Goal: Book appointment/travel/reservation

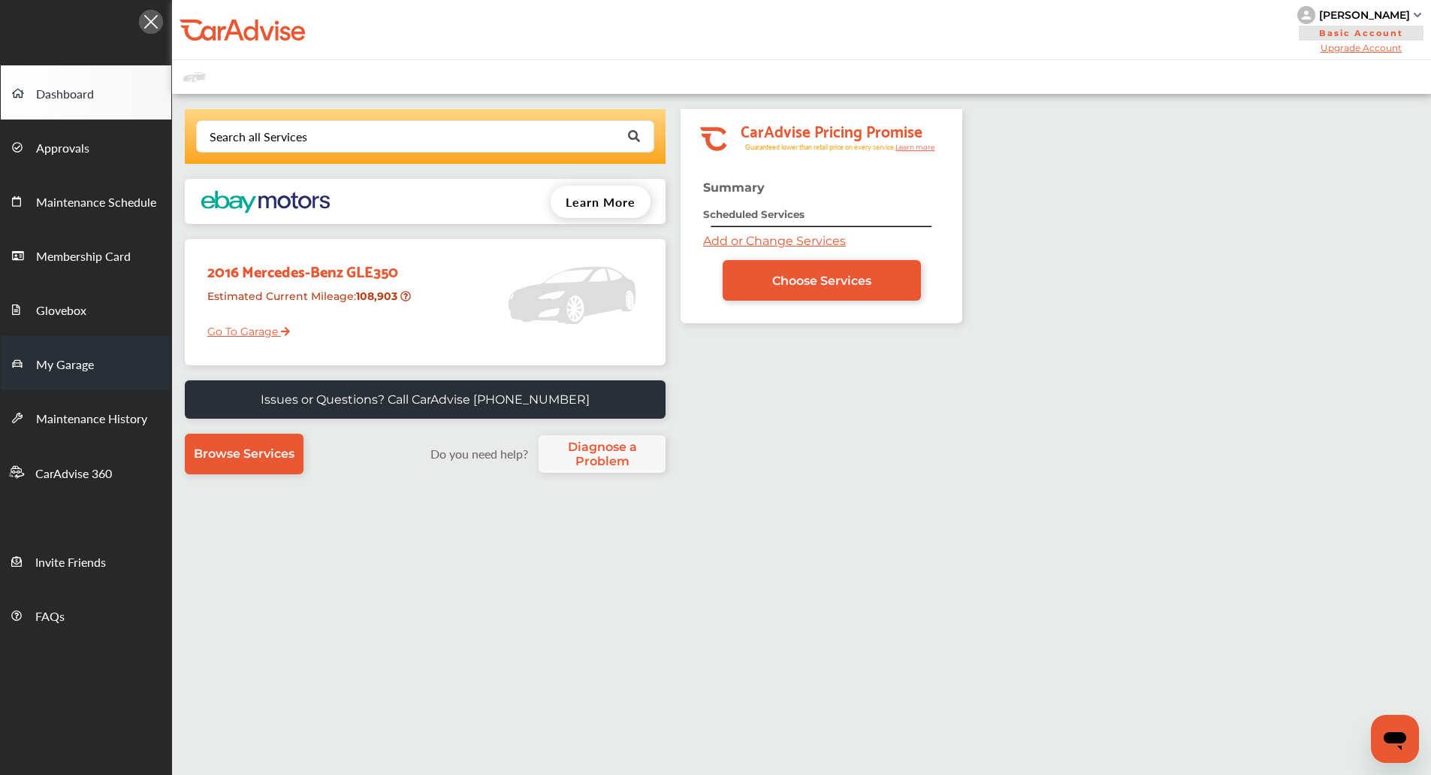
click at [46, 376] on link "My Garage" at bounding box center [86, 363] width 171 height 54
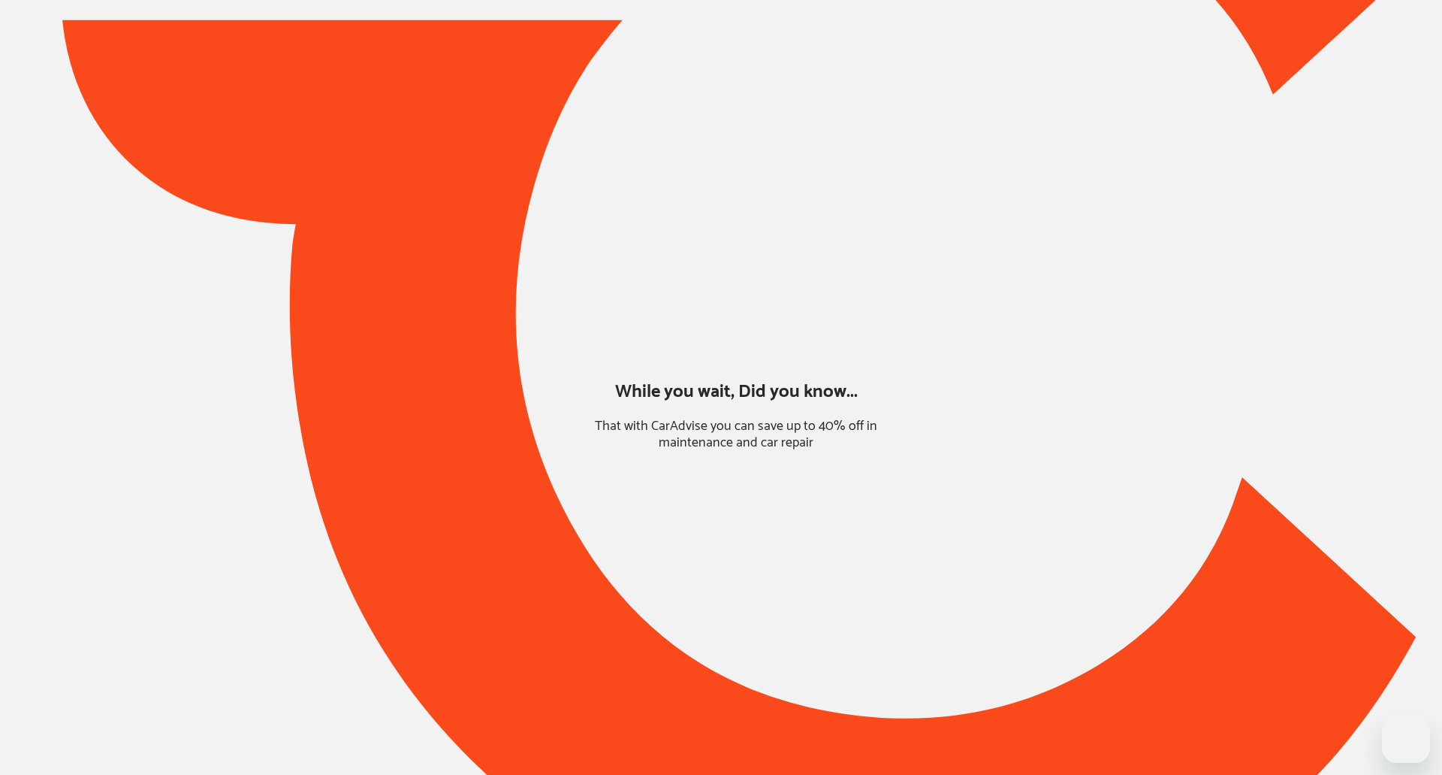
type input "*******"
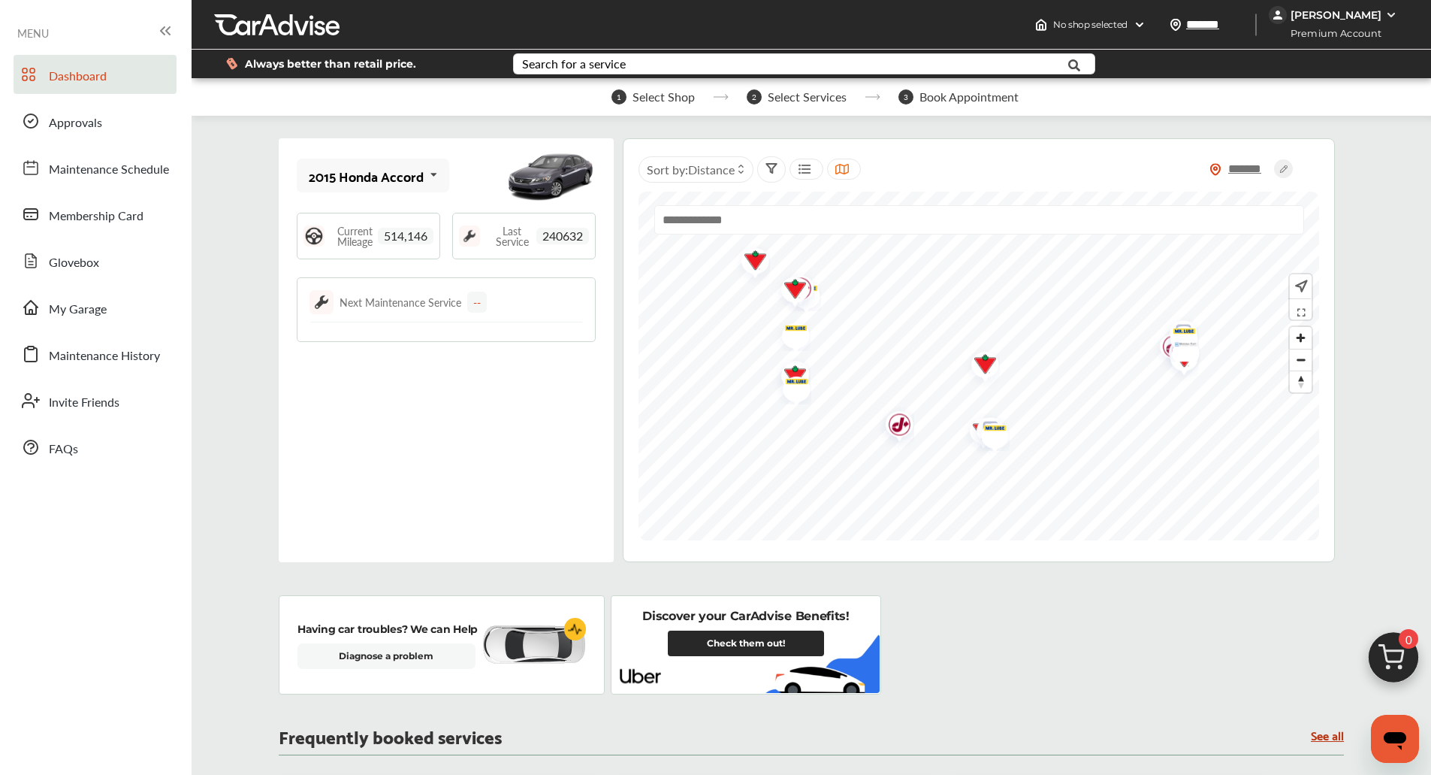
click at [77, 287] on div "Dashboard Approvals Maintenance Schedule Membership Card Glovebox My Garage Mai…" at bounding box center [96, 261] width 177 height 412
click at [77, 302] on span "My Garage" at bounding box center [78, 310] width 58 height 20
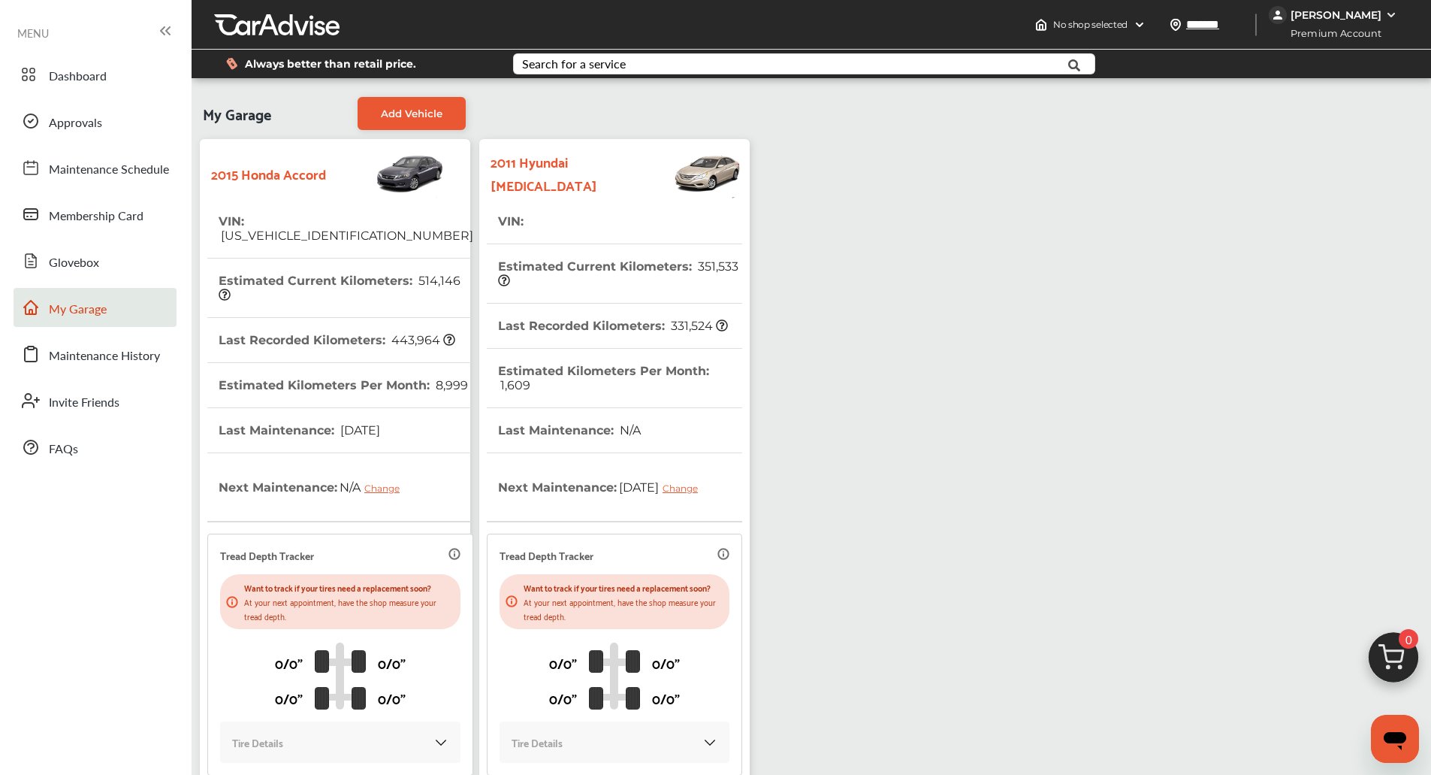
click at [1404, 651] on img at bounding box center [1394, 661] width 72 height 72
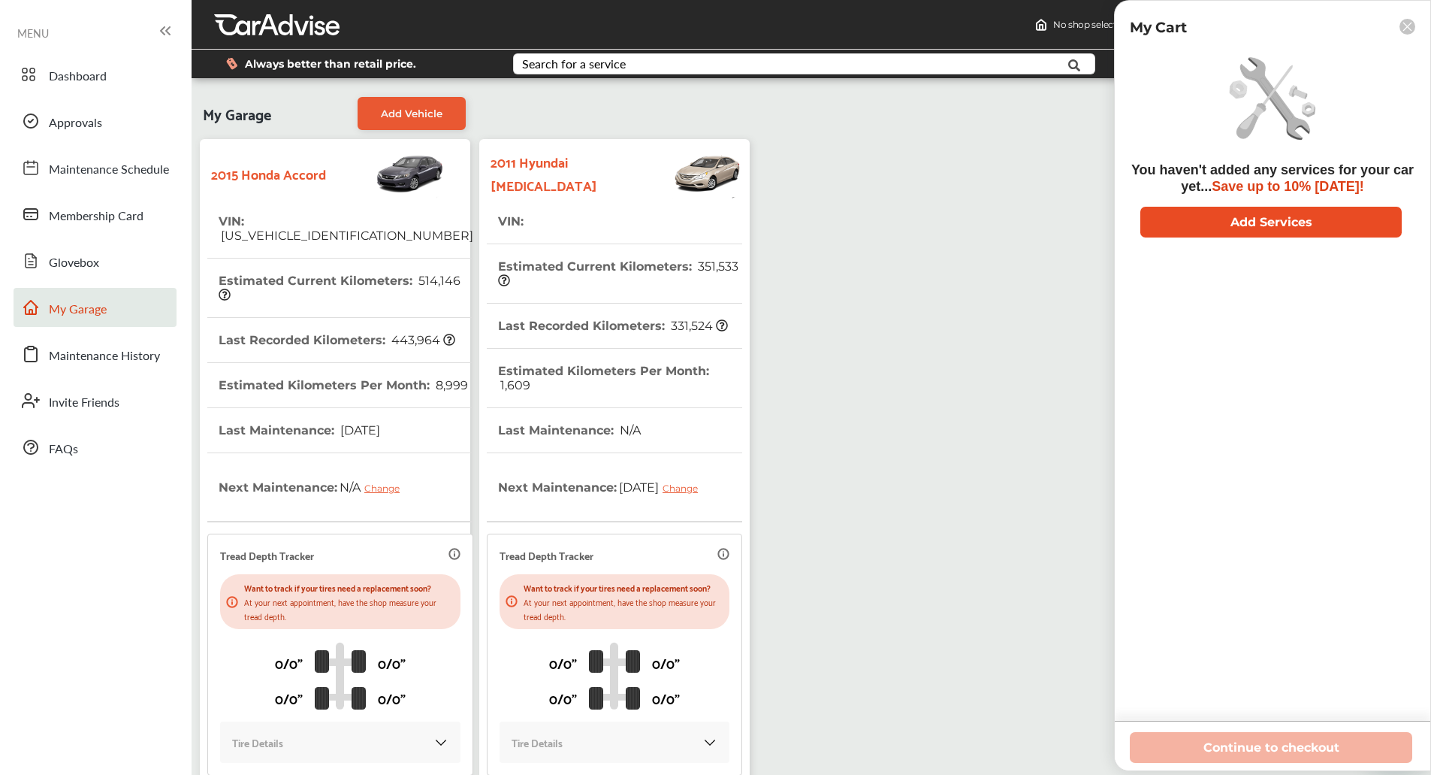
click at [1291, 215] on button "Add Services" at bounding box center [1270, 222] width 261 height 31
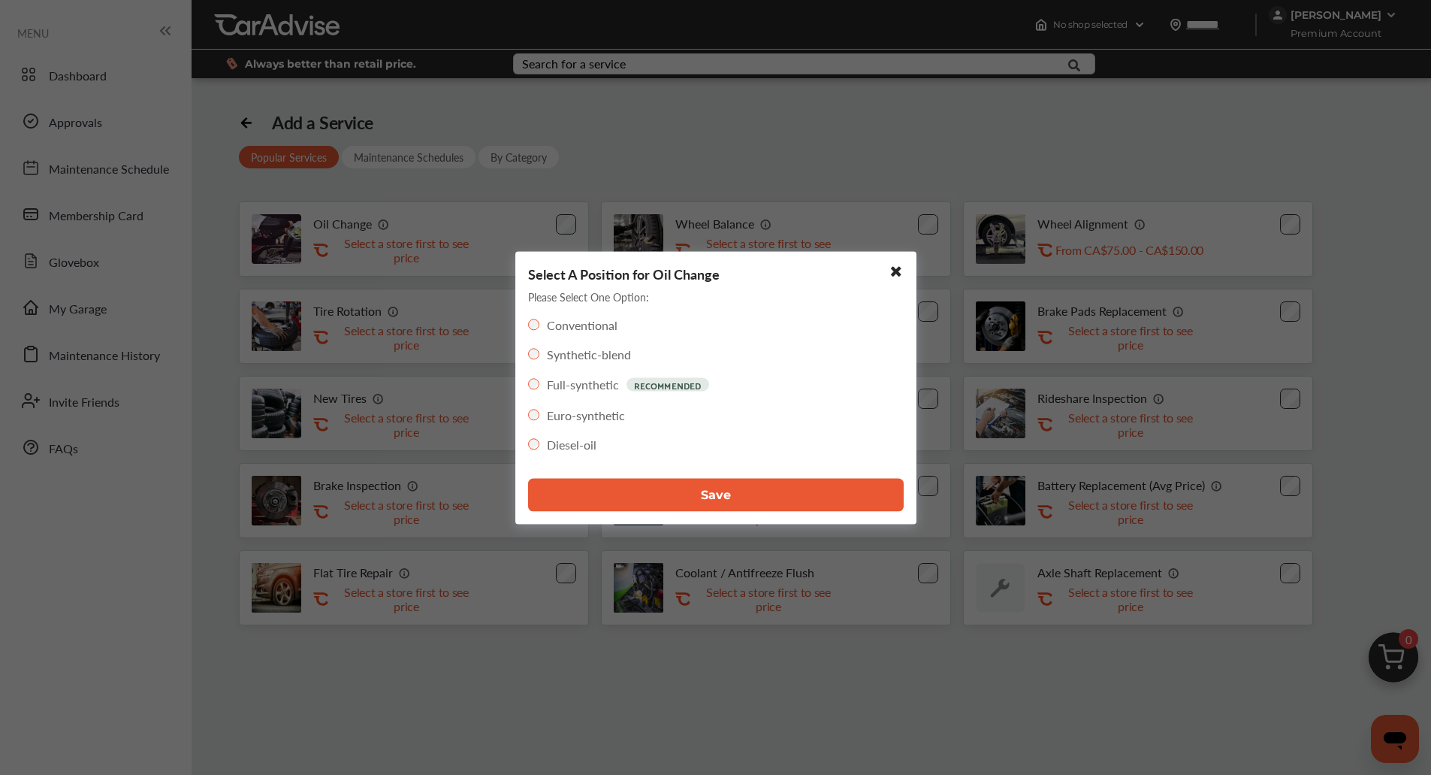
click at [702, 499] on span "Save" at bounding box center [716, 495] width 30 height 14
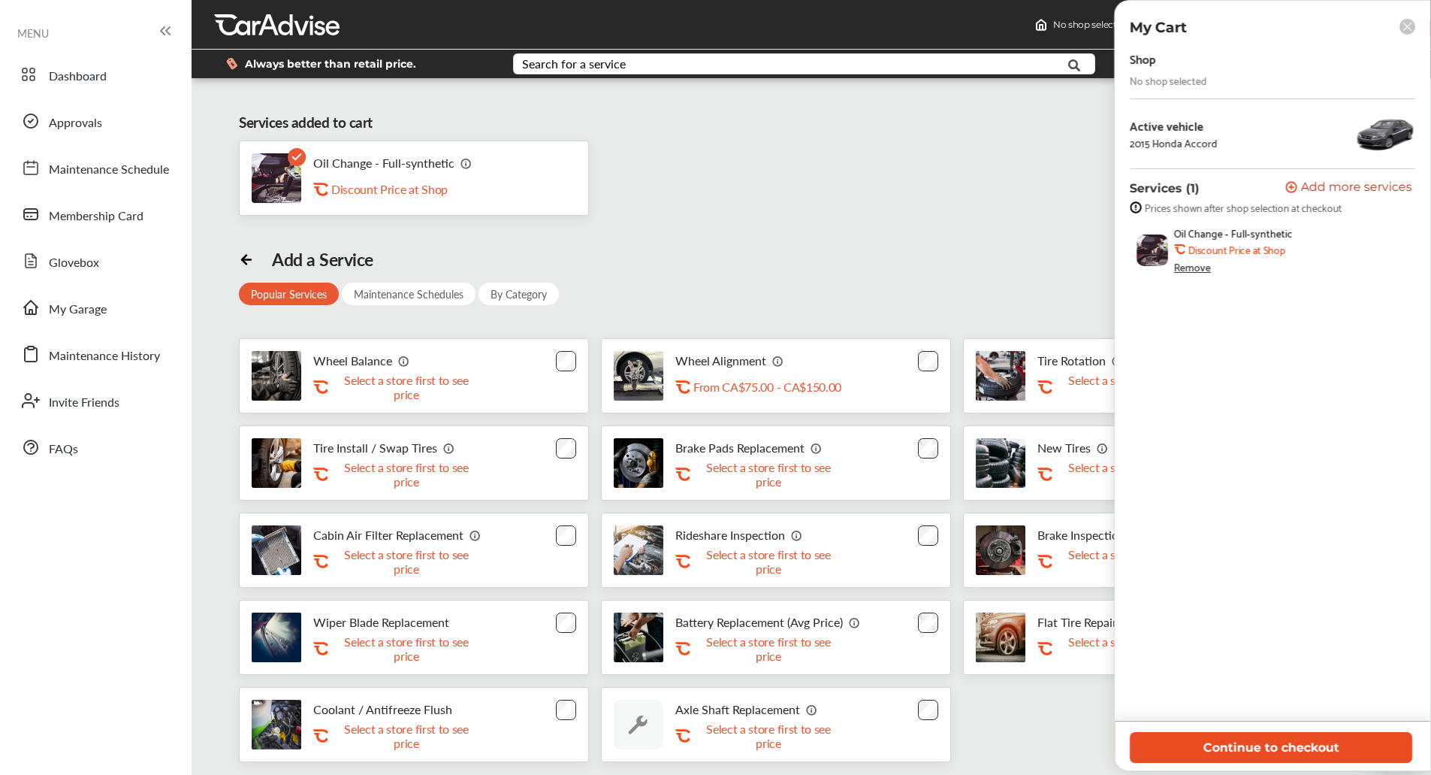
click at [1228, 747] on button "Continue to checkout" at bounding box center [1271, 747] width 282 height 31
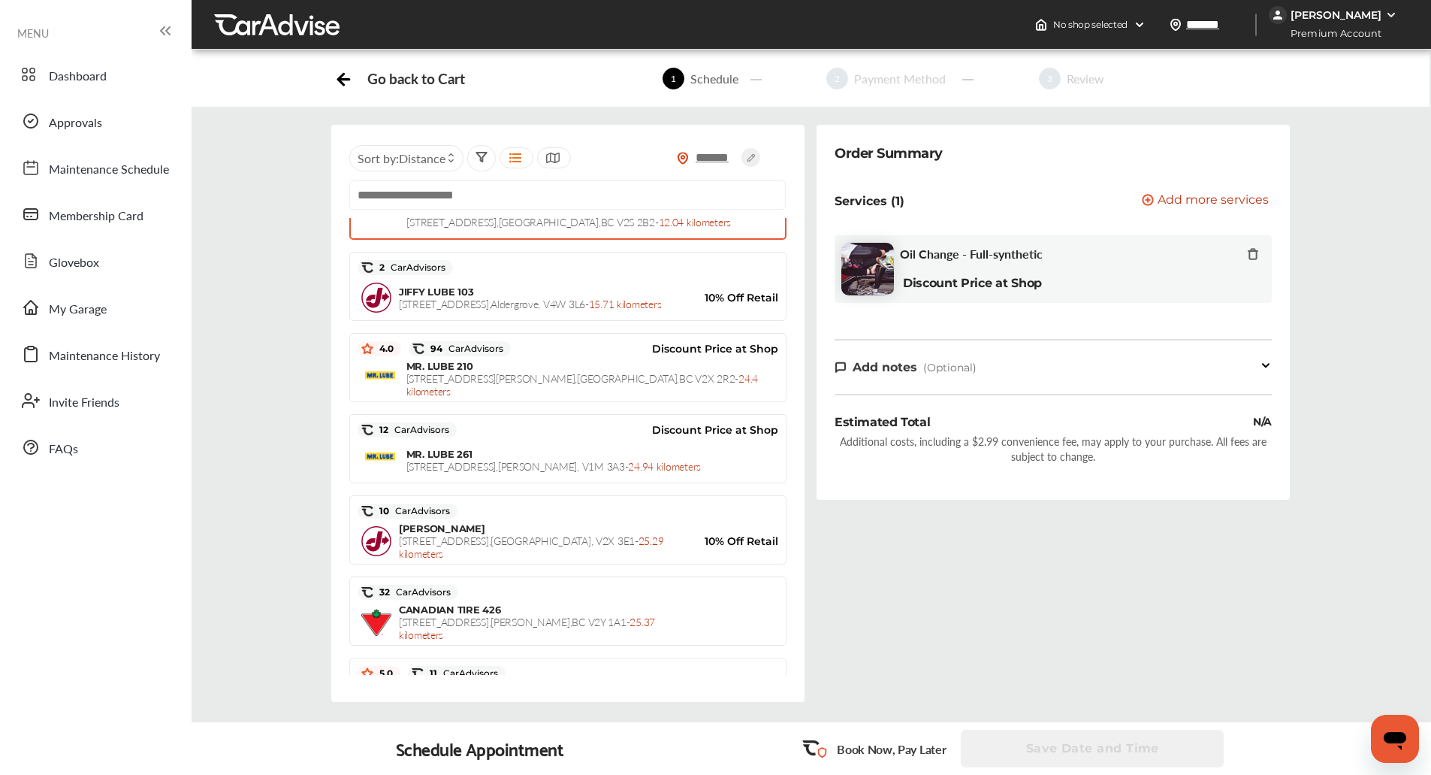
scroll to position [228, 0]
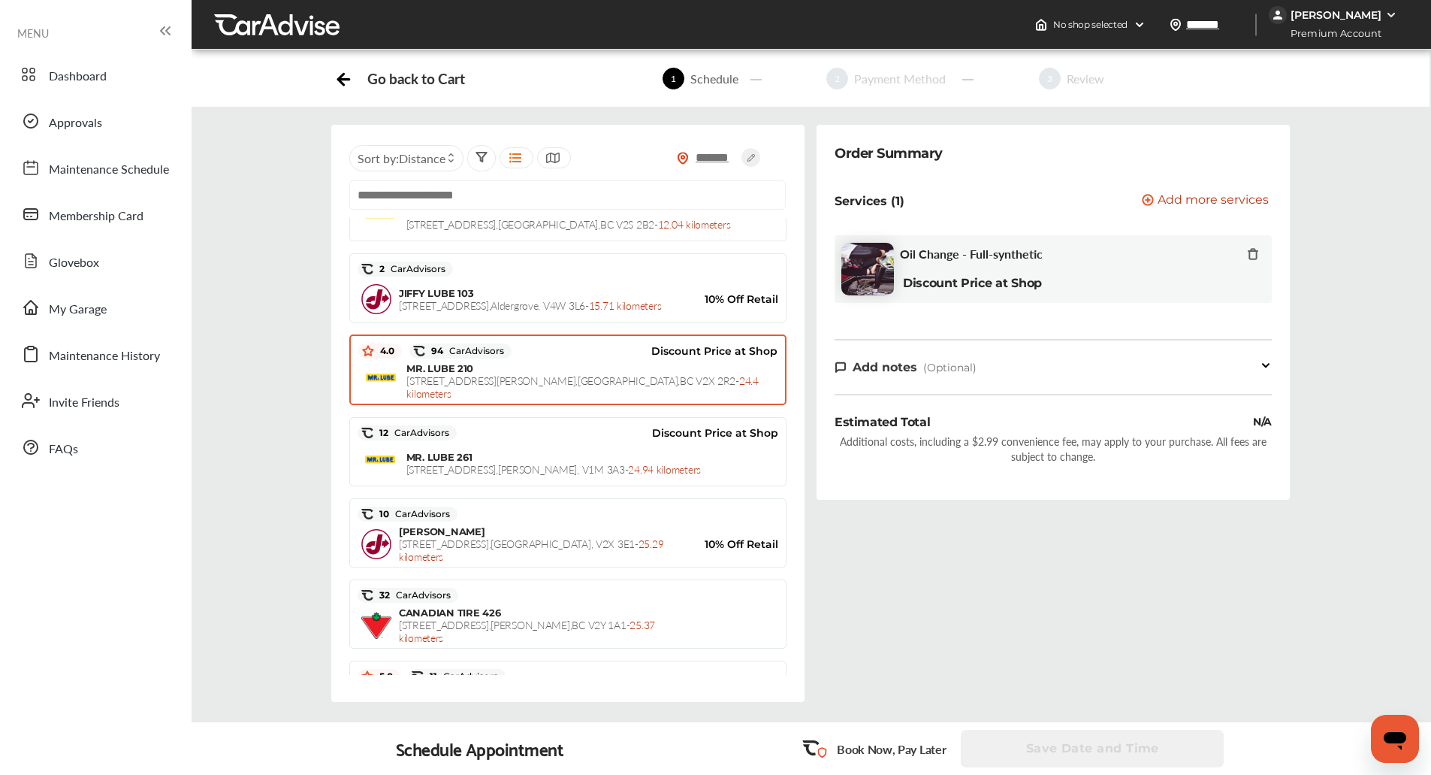
click at [539, 364] on div "MR. LUBE 210 20719 Lougheed Hwy. , Maple Ridge , BC V2X 2R2 - 24.4 kilometers" at bounding box center [567, 381] width 419 height 38
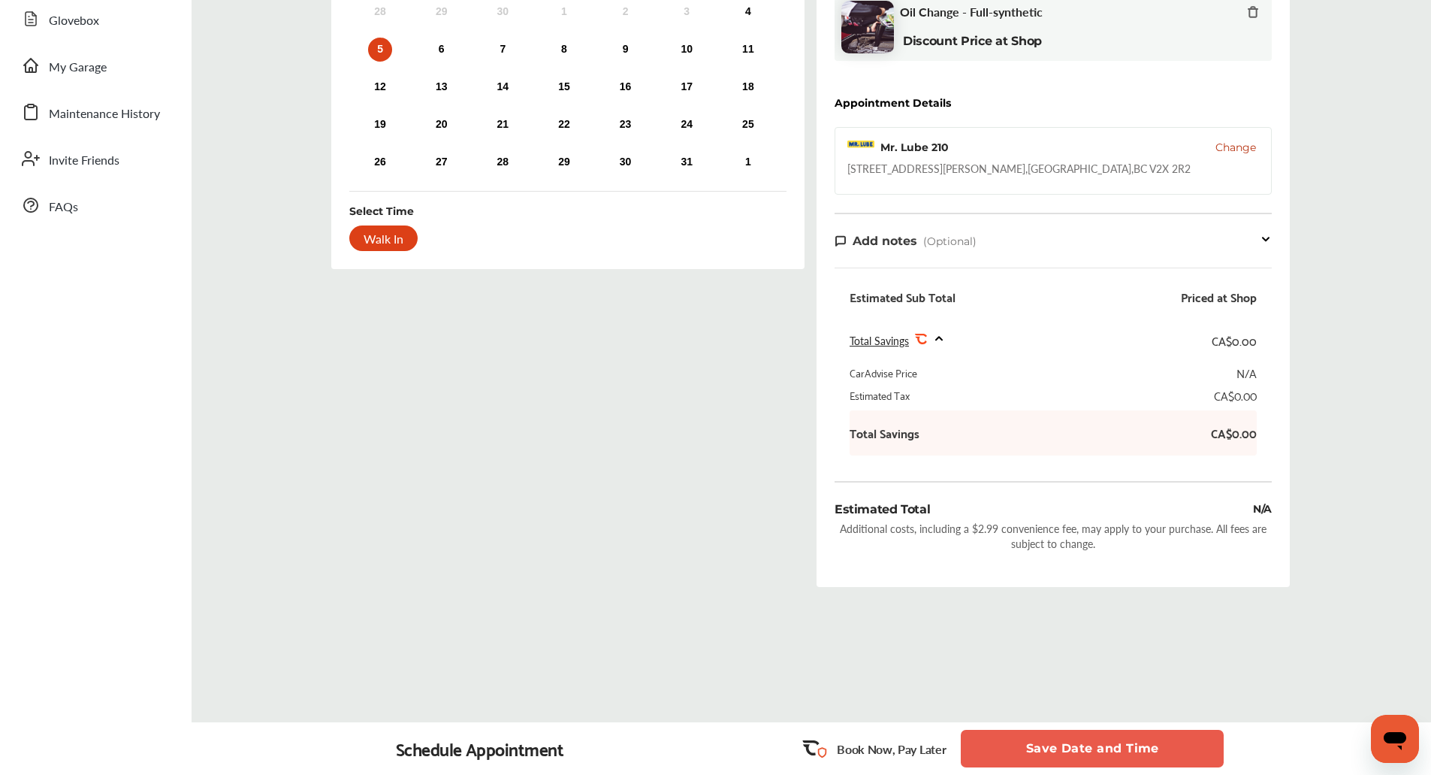
scroll to position [0, 0]
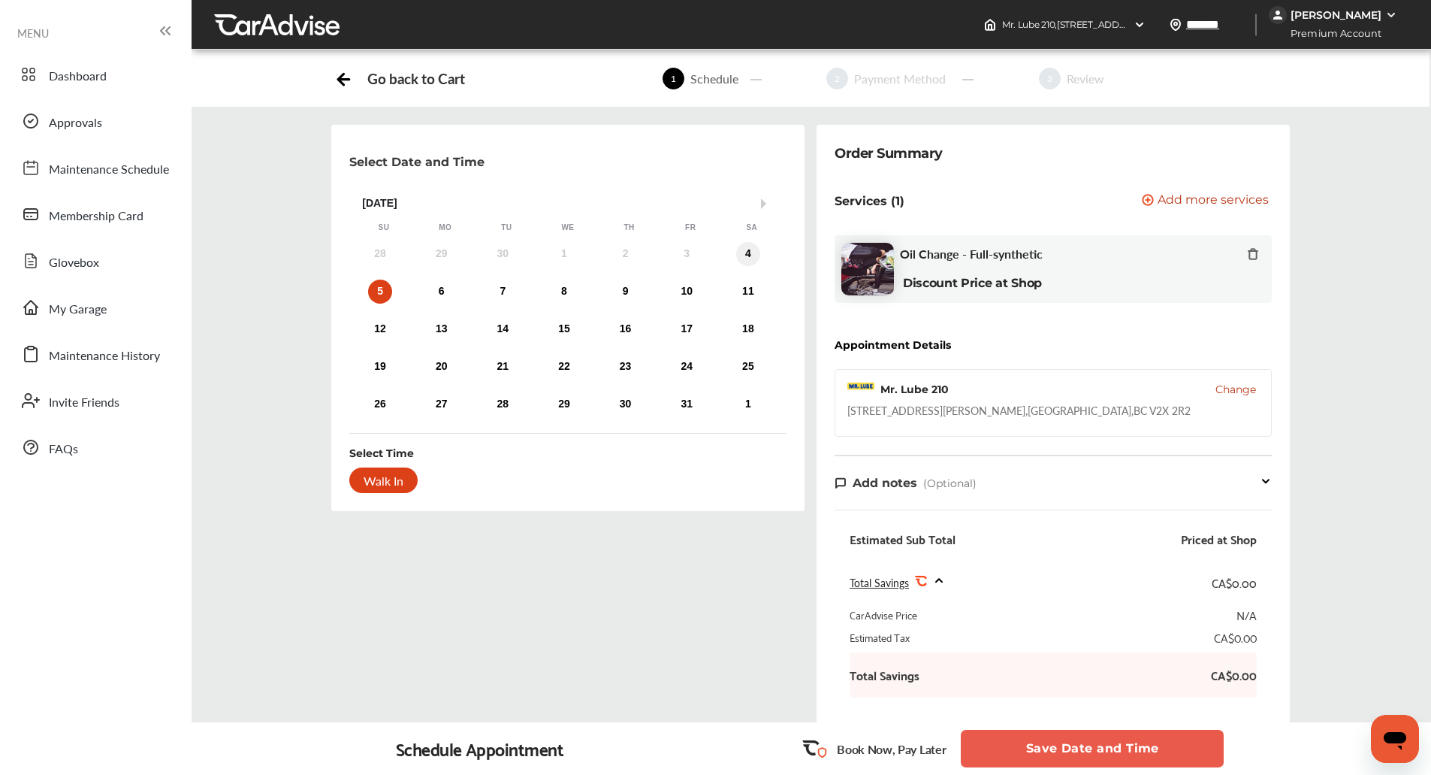
click at [747, 246] on div "4" at bounding box center [748, 254] width 24 height 24
click at [394, 471] on div "Walk In" at bounding box center [383, 480] width 68 height 26
click at [1004, 762] on button "Save Date and Time" at bounding box center [1092, 748] width 263 height 38
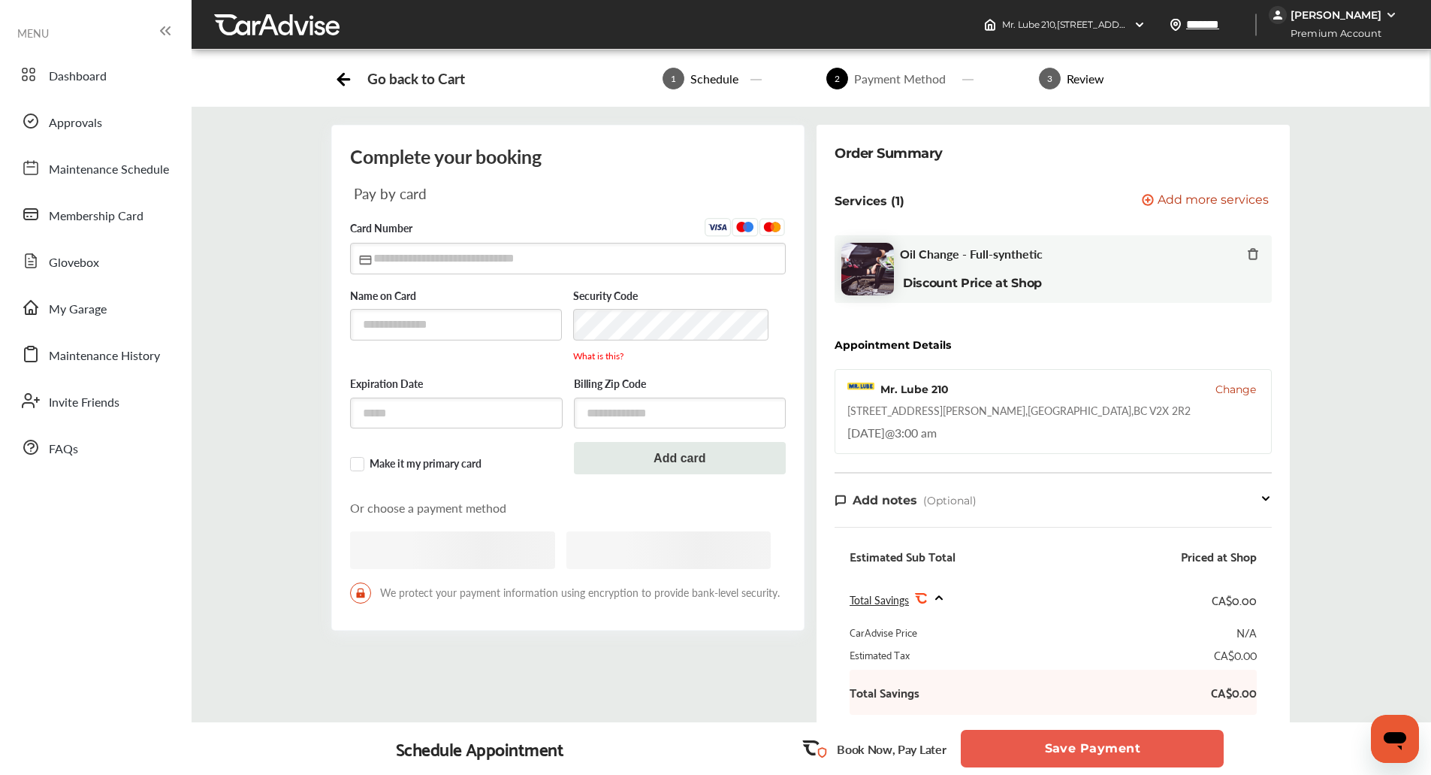
click at [1004, 762] on button "Save Payment" at bounding box center [1092, 748] width 263 height 38
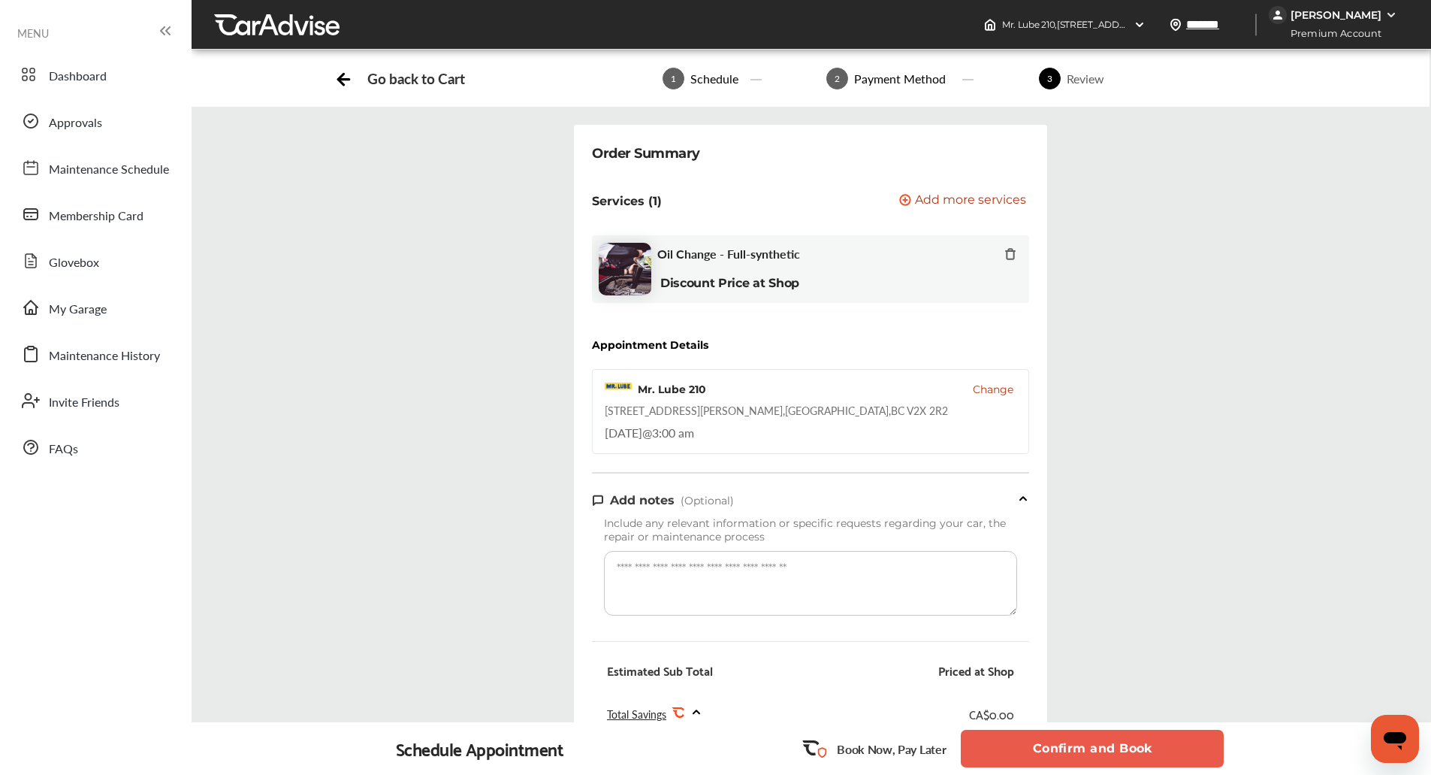
click at [1004, 762] on button "Confirm and Book" at bounding box center [1092, 748] width 263 height 38
